Goal: Task Accomplishment & Management: Manage account settings

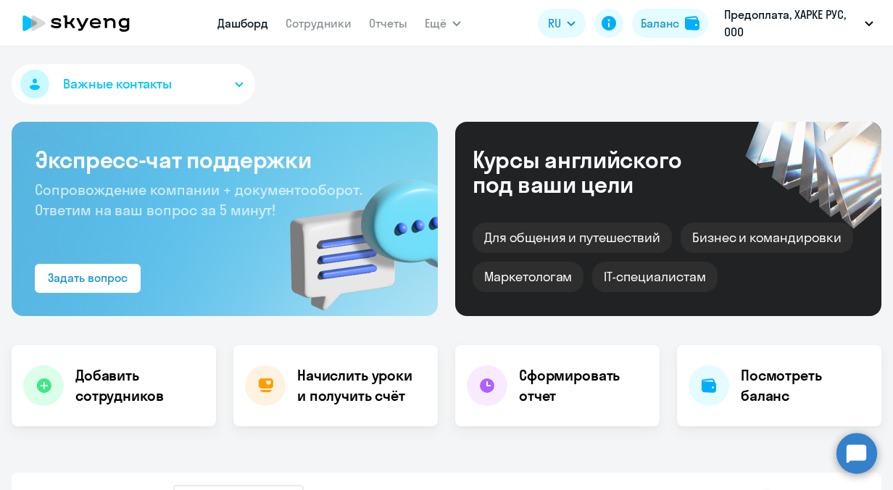
select select "30"
click at [657, 28] on div "Баланс" at bounding box center [660, 22] width 38 height 17
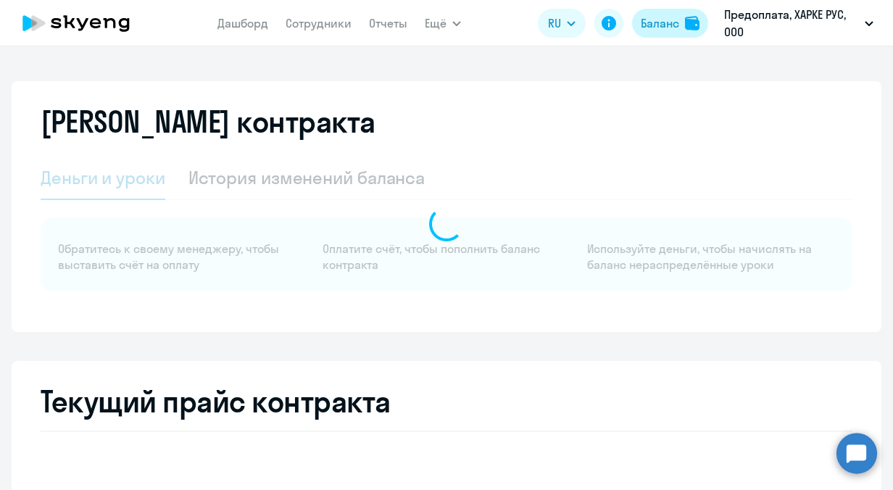
select select "english_adult_not_native_speaker"
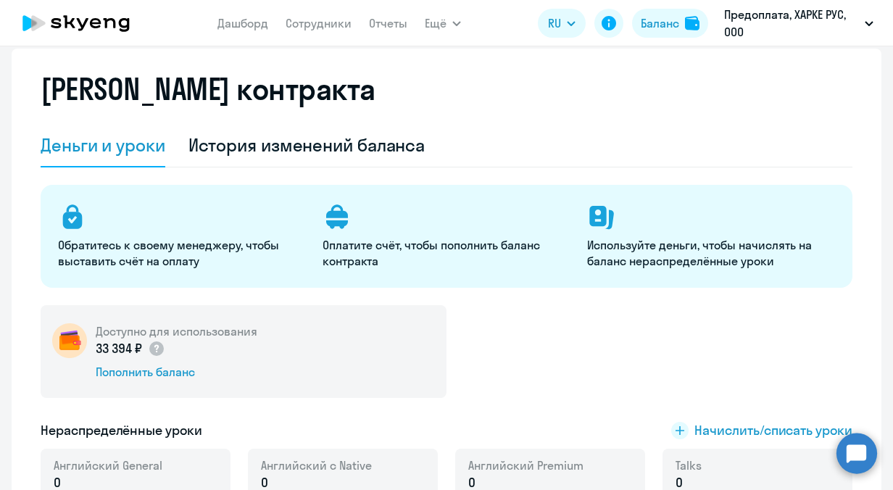
scroll to position [32, 0]
click at [386, 25] on link "Отчеты" at bounding box center [388, 23] width 38 height 14
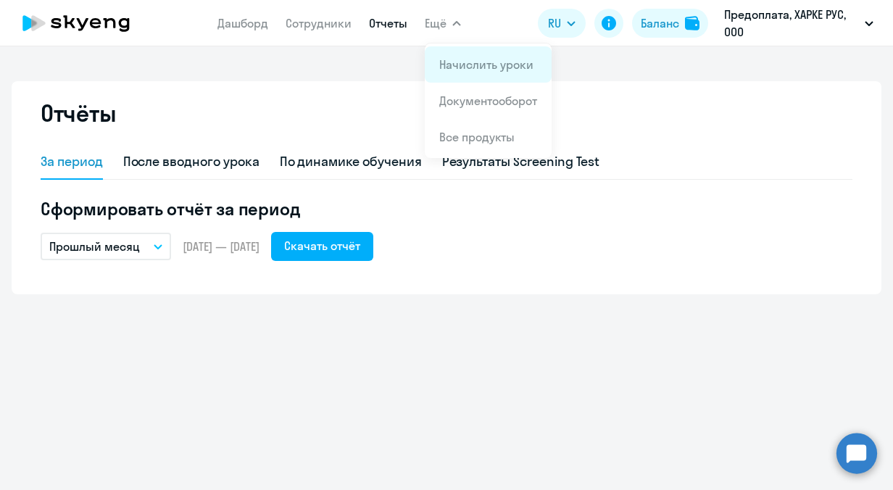
click at [470, 68] on link "Начислить уроки" at bounding box center [486, 64] width 94 height 14
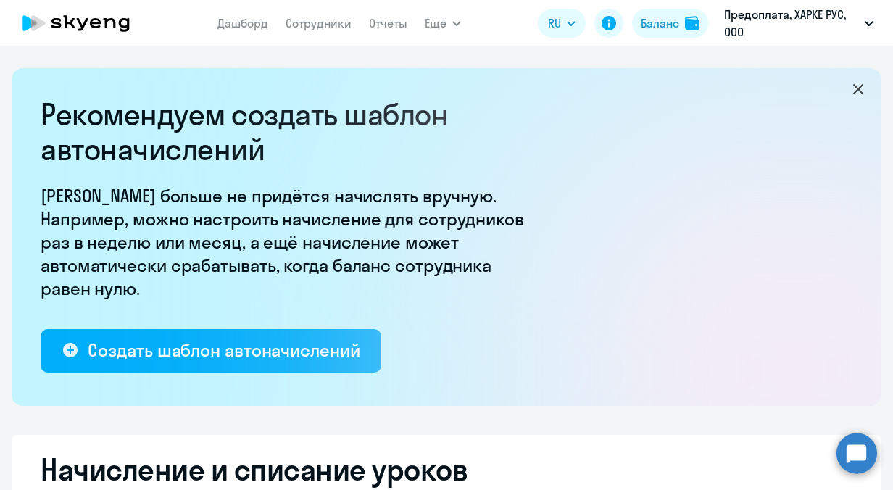
select select "10"
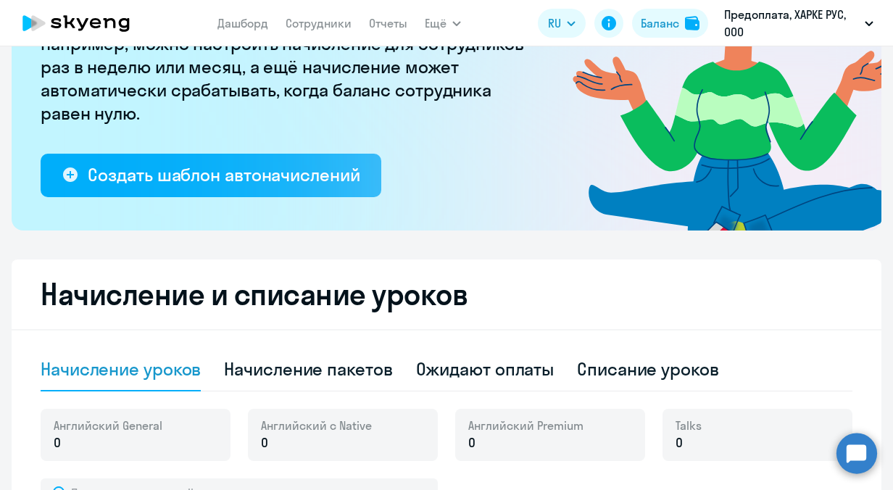
scroll to position [175, 0]
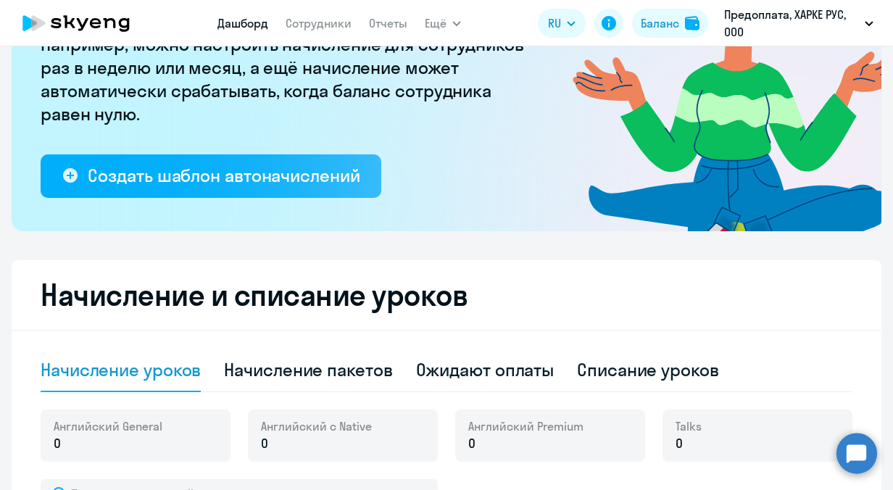
click at [247, 27] on link "Дашборд" at bounding box center [242, 23] width 51 height 14
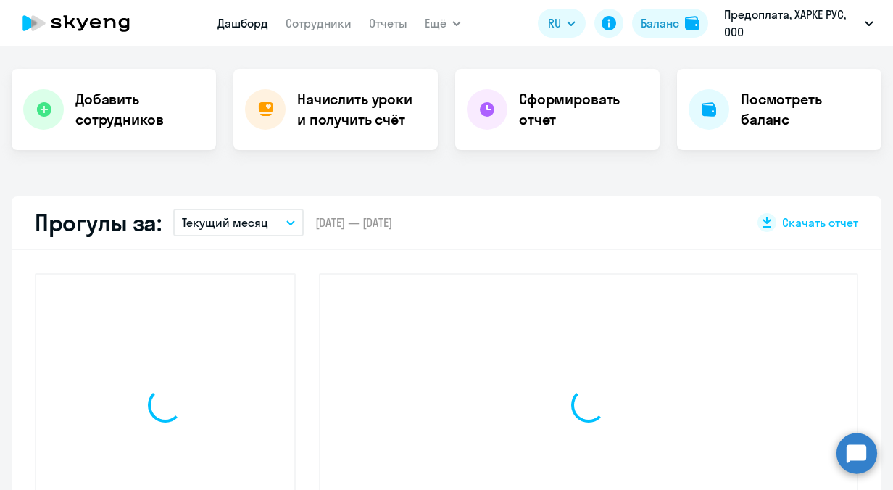
scroll to position [276, 0]
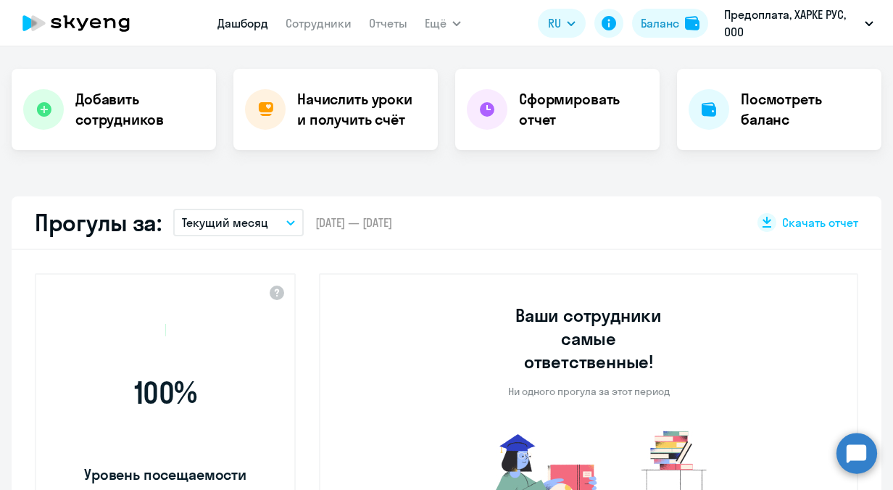
select select "30"
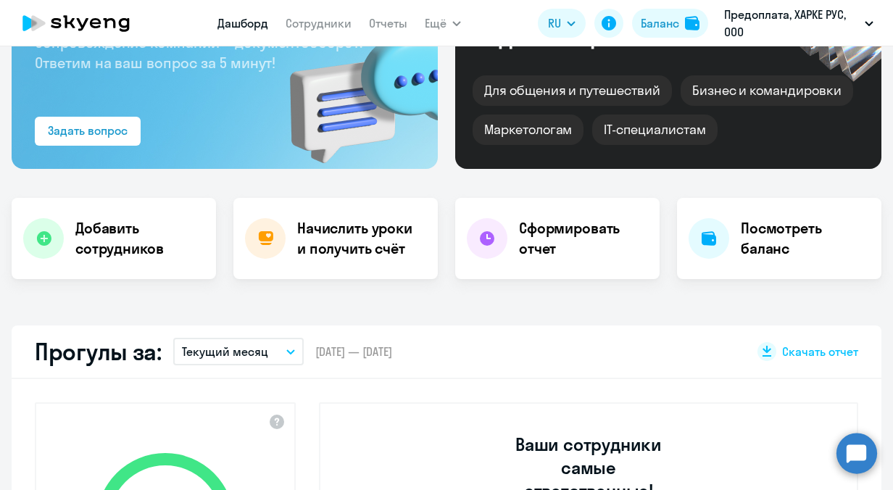
scroll to position [146, 0]
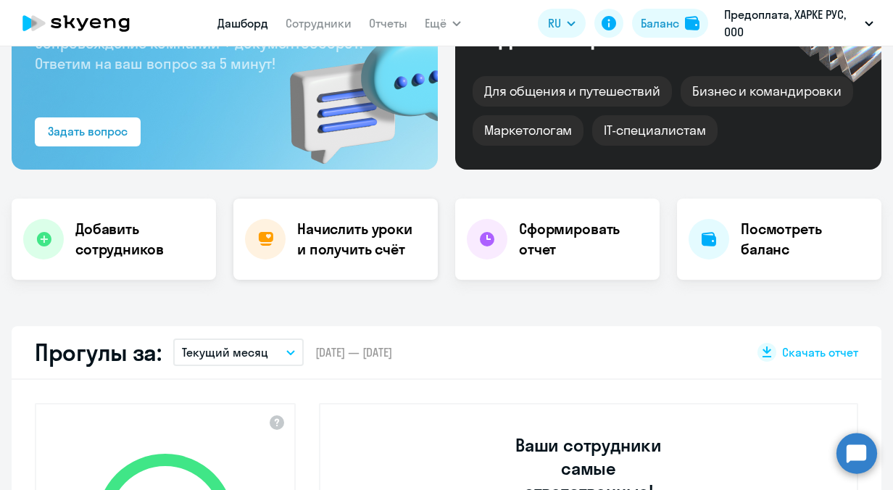
click at [358, 233] on h4 "Начислить уроки и получить счёт" at bounding box center [360, 239] width 126 height 41
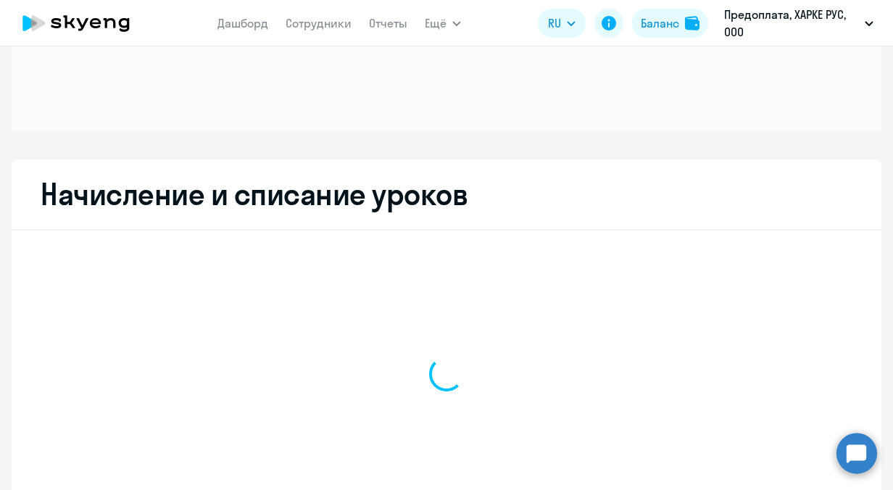
select select "10"
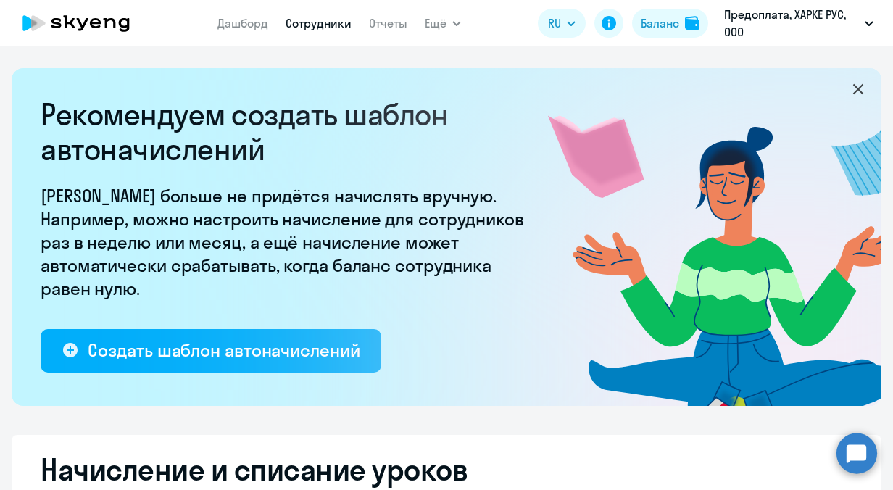
click at [320, 19] on link "Сотрудники" at bounding box center [319, 23] width 66 height 14
select select "30"
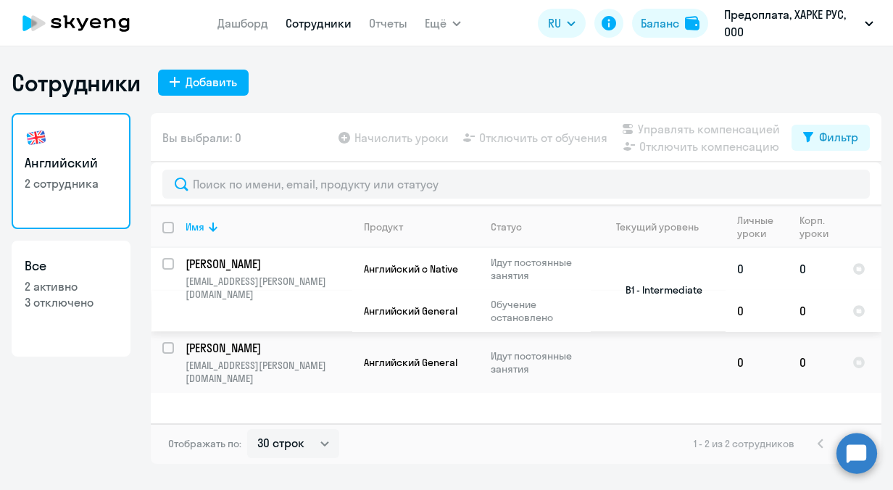
click at [167, 264] on input "select row 23370312" at bounding box center [176, 272] width 29 height 29
checkbox input "true"
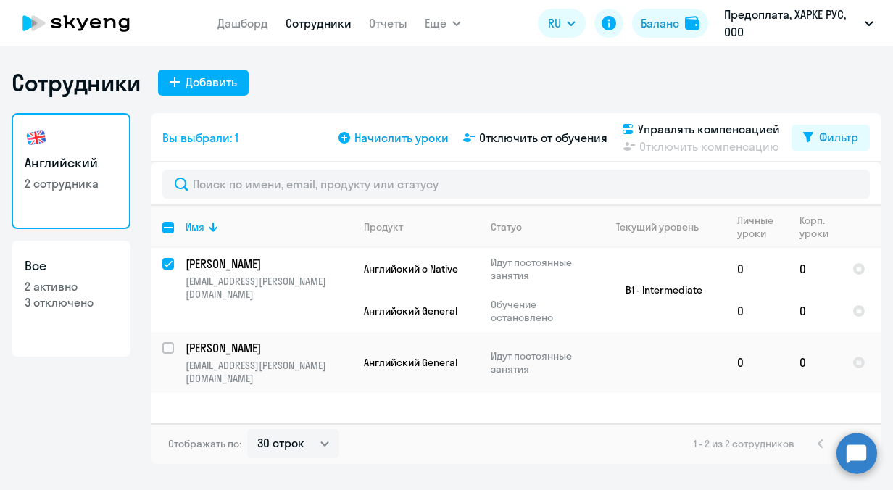
click at [353, 138] on svg-icon at bounding box center [344, 137] width 17 height 17
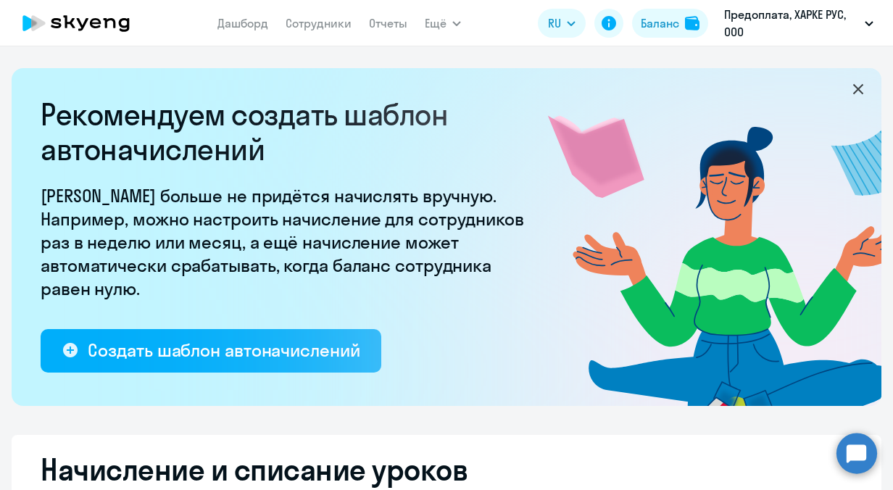
select select "10"
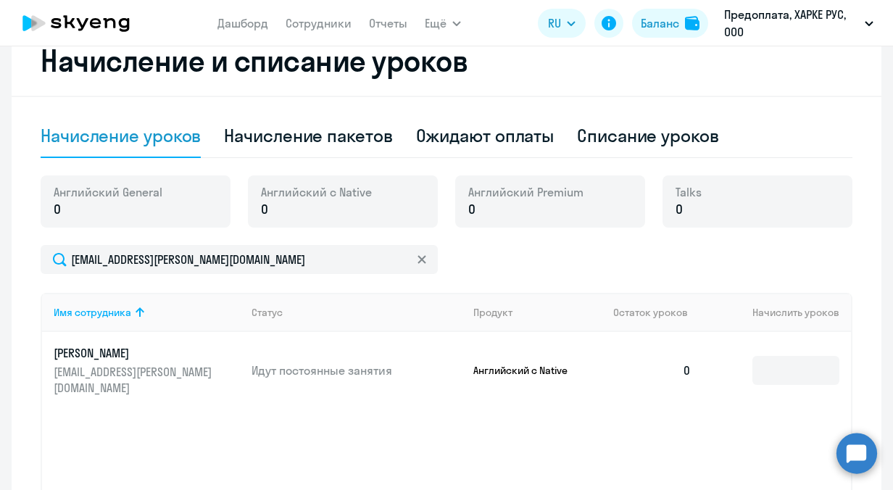
scroll to position [410, 0]
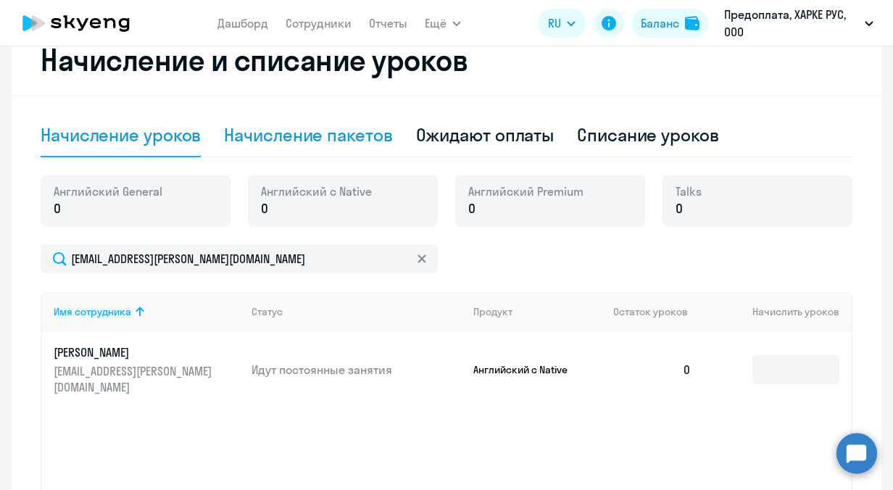
click at [318, 135] on div "Начисление пакетов" at bounding box center [308, 134] width 168 height 23
select select "10"
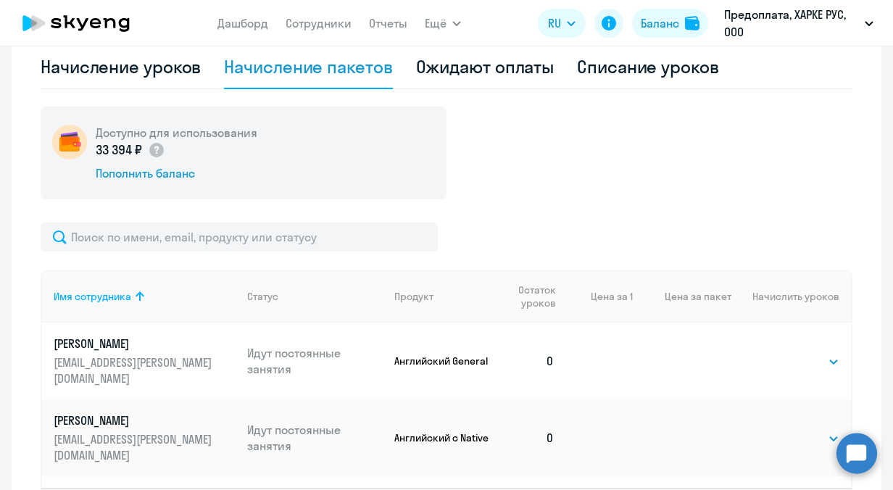
scroll to position [479, 0]
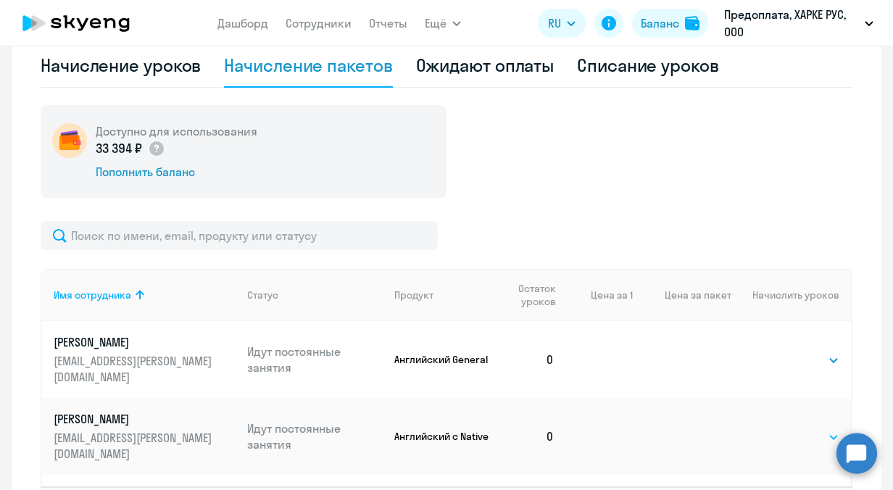
click at [805, 428] on select "Выбрать 4 8 16 32 64 96 128" at bounding box center [809, 436] width 59 height 17
select select "16"
click at [780, 428] on select "Выбрать 4 8 16 32 64 96 128" at bounding box center [809, 436] width 59 height 17
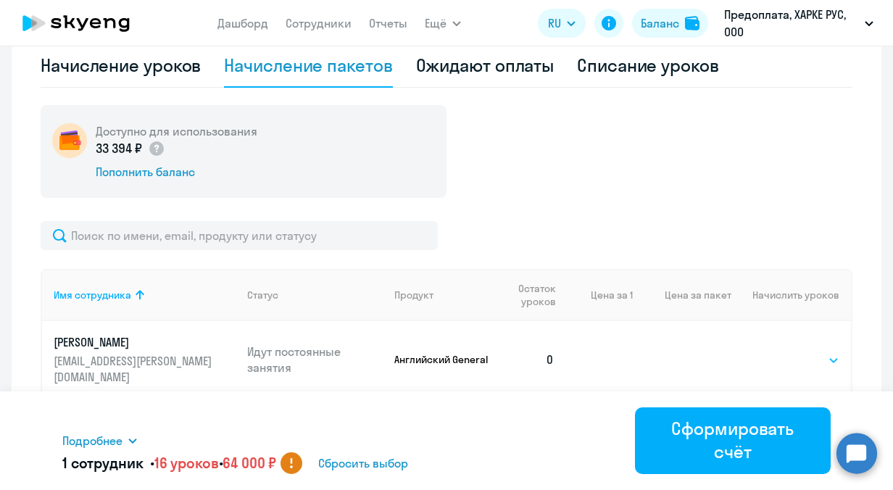
click at [808, 360] on select "Выбрать 4 8 16 32 64 96 128" at bounding box center [809, 360] width 59 height 17
click at [583, 404] on div "Подробнее Имя сотрудника Продукт Начислить уроков Цена за 1 [PERSON_NAME] с Nat…" at bounding box center [446, 440] width 768 height 99
click at [390, 463] on span "Сбросить выбор" at bounding box center [363, 462] width 90 height 17
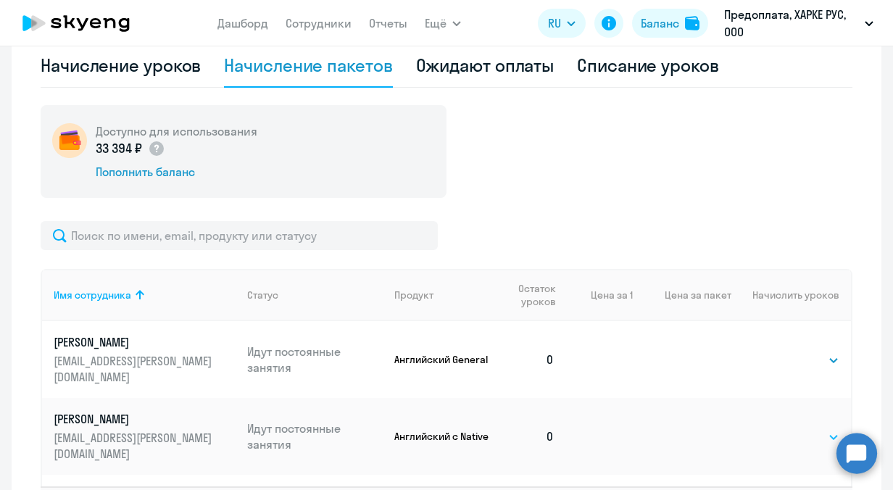
click at [789, 428] on select "Выбрать 4 8 16 32 64 96 128" at bounding box center [809, 436] width 59 height 17
select select "8"
click at [780, 428] on select "Выбрать 4 8 16 32 64 96 128" at bounding box center [809, 436] width 59 height 17
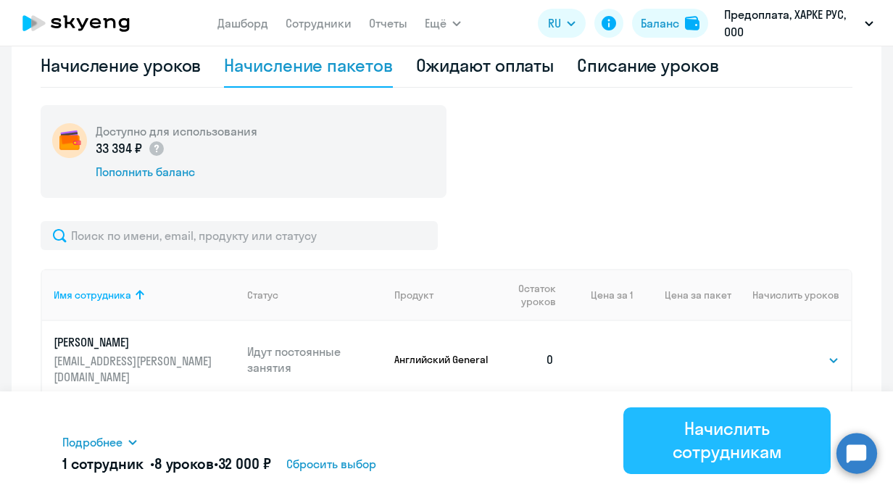
click at [714, 442] on div "Начислить сотрудникам" at bounding box center [727, 440] width 167 height 46
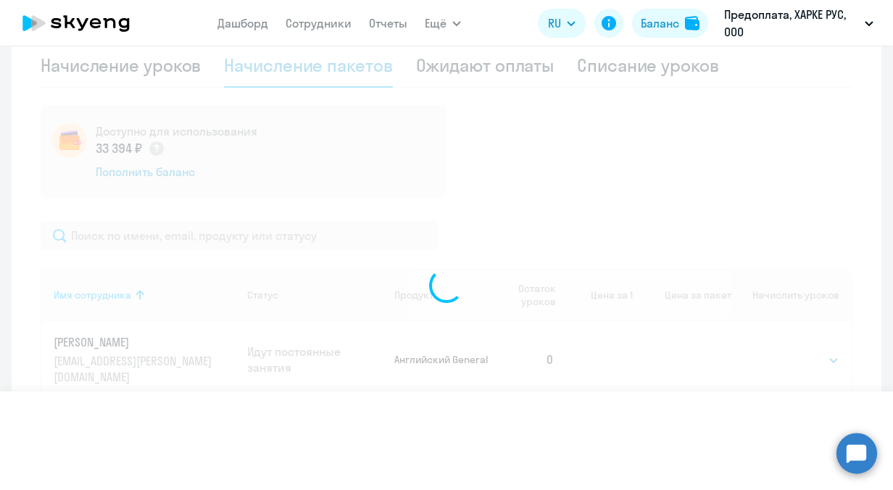
select select
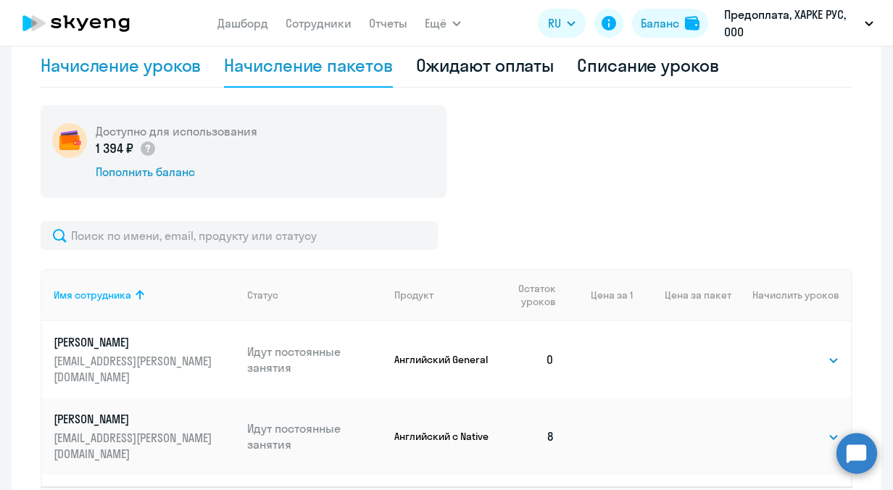
click at [152, 69] on div "Начисление уроков" at bounding box center [121, 65] width 160 height 23
select select "10"
